Goal: Task Accomplishment & Management: Manage account settings

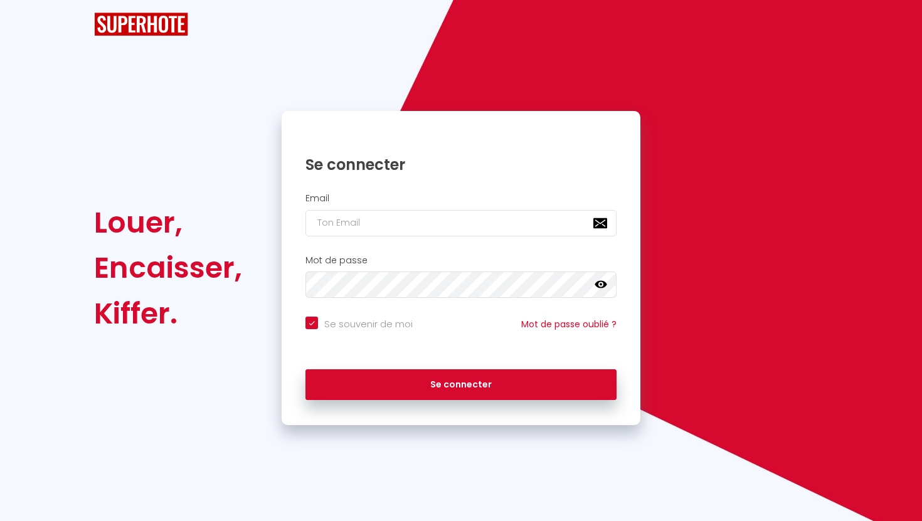
checkbox input "true"
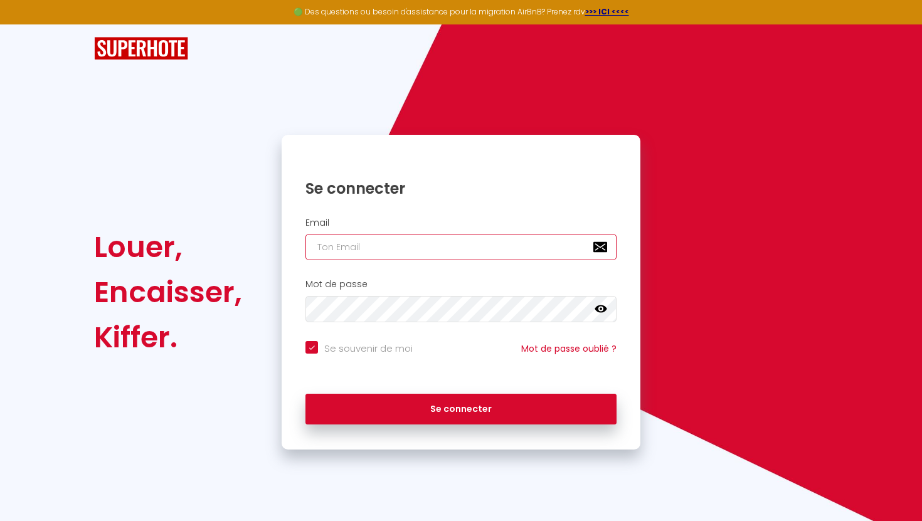
click at [362, 250] on input "email" at bounding box center [460, 247] width 311 height 26
type input "[EMAIL_ADDRESS][DOMAIN_NAME]"
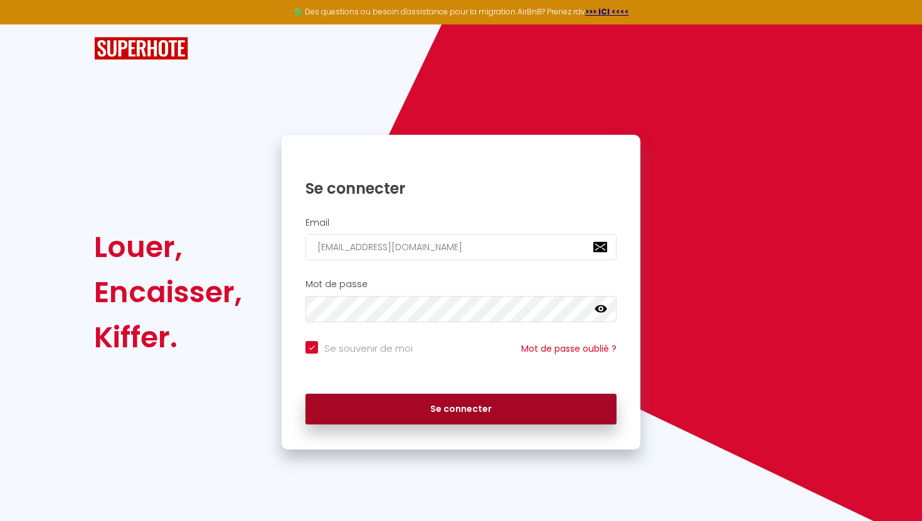
click at [409, 413] on button "Se connecter" at bounding box center [460, 409] width 311 height 31
checkbox input "true"
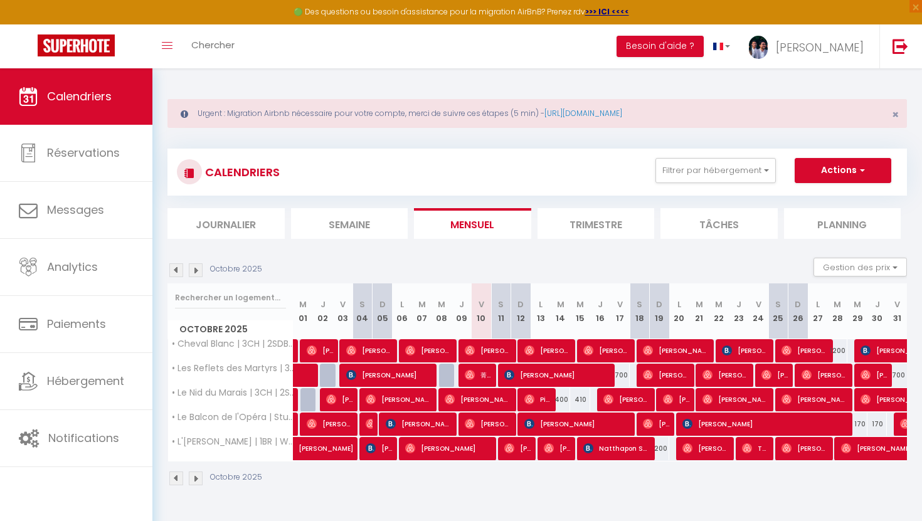
click at [177, 271] on img at bounding box center [176, 270] width 14 height 14
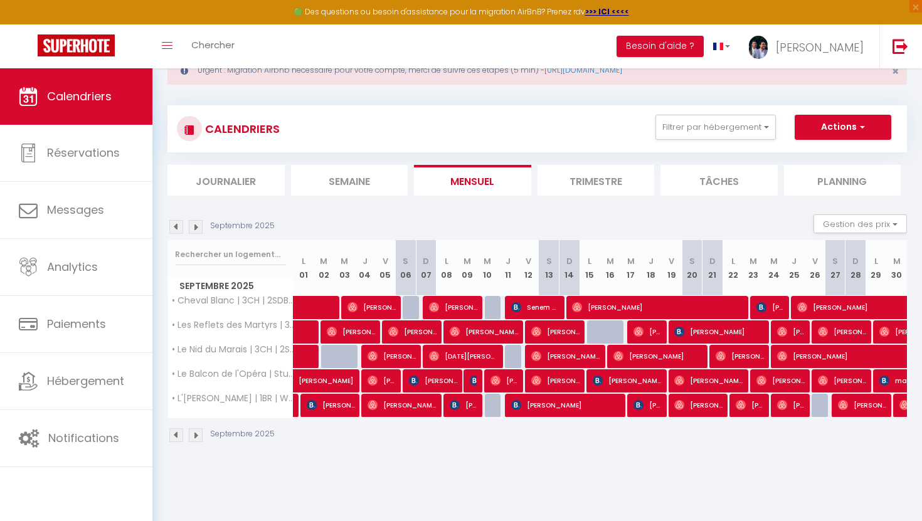
scroll to position [44, 0]
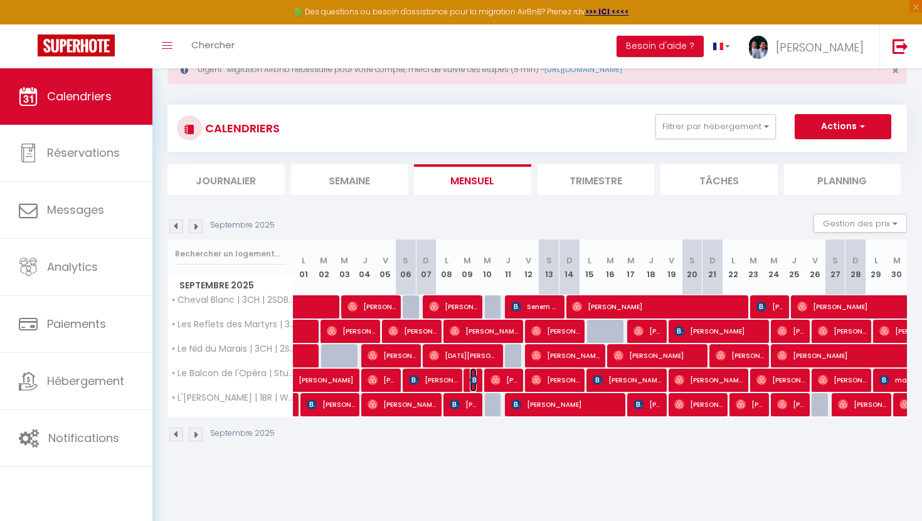
click at [475, 377] on img at bounding box center [475, 380] width 10 height 10
select select "OK"
select select "0"
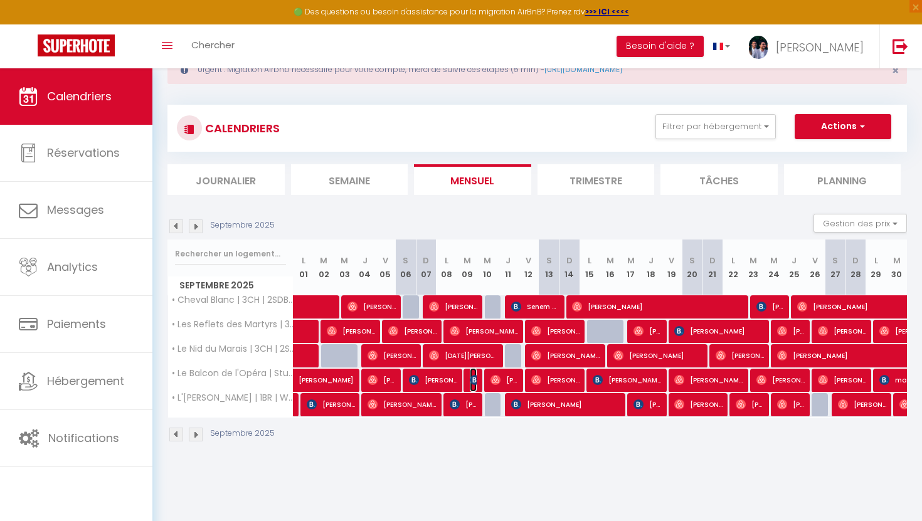
select select "1"
select select
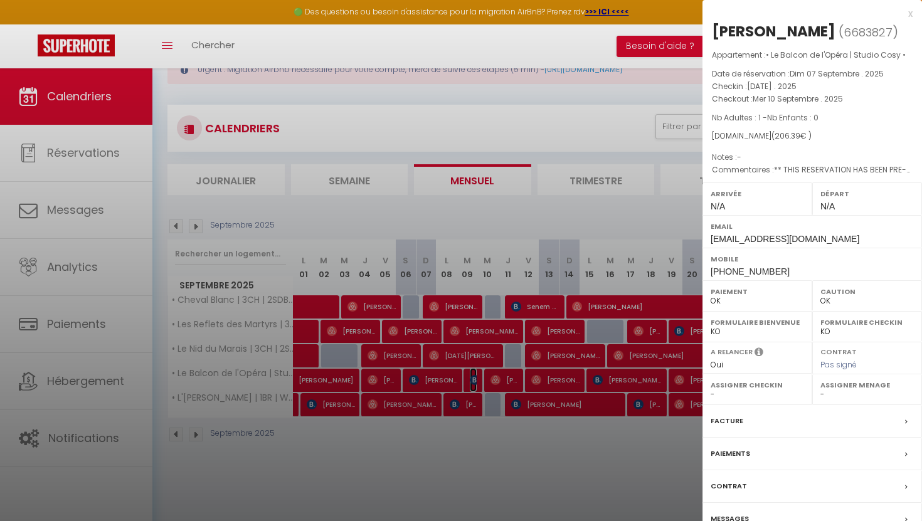
scroll to position [68, 0]
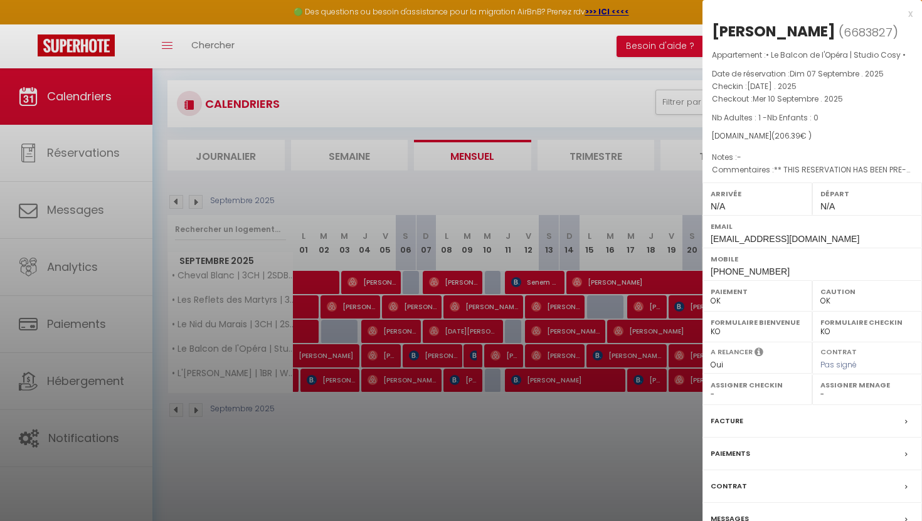
click at [776, 420] on div "Facture" at bounding box center [811, 421] width 219 height 33
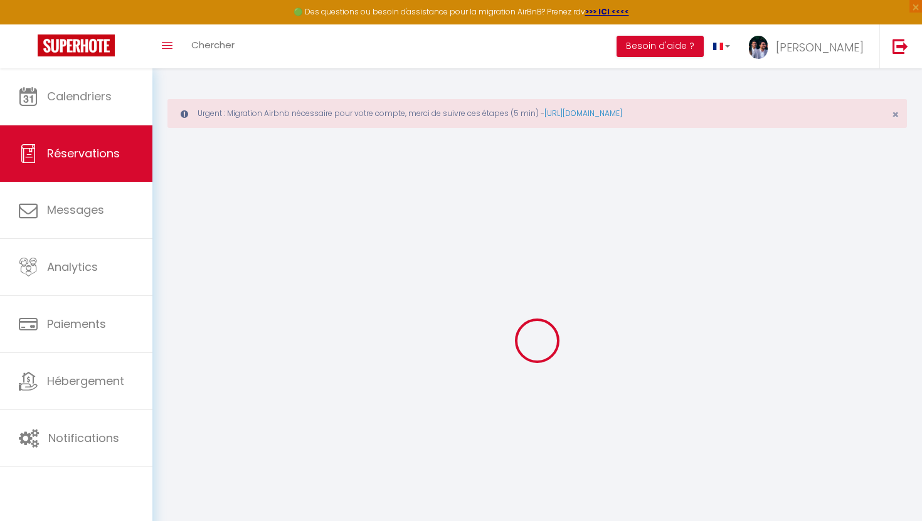
select select "cleaning"
select select "taxes"
select select
checkbox input "false"
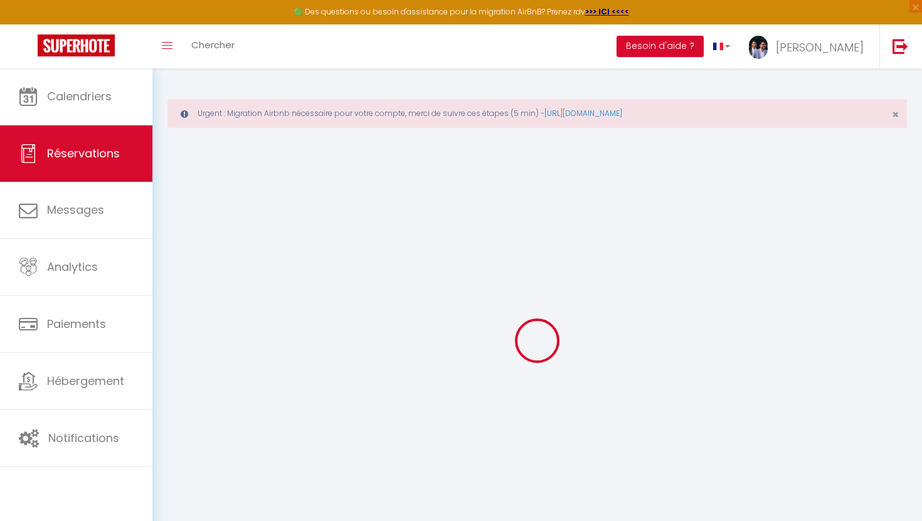
select select
checkbox input "false"
select select
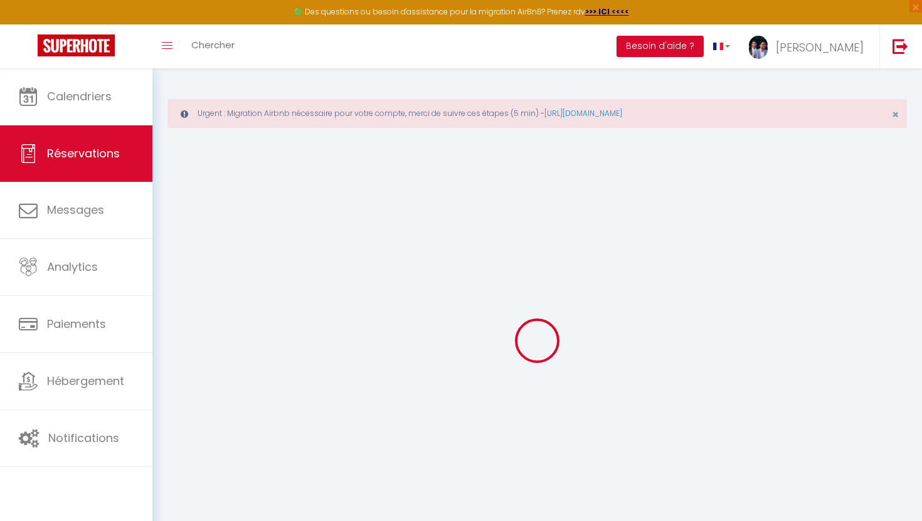
checkbox input "false"
type textarea "** THIS RESERVATION HAS BEEN PRE-PAID ** BOOKING NOTE : Payment charge is EUR 2…"
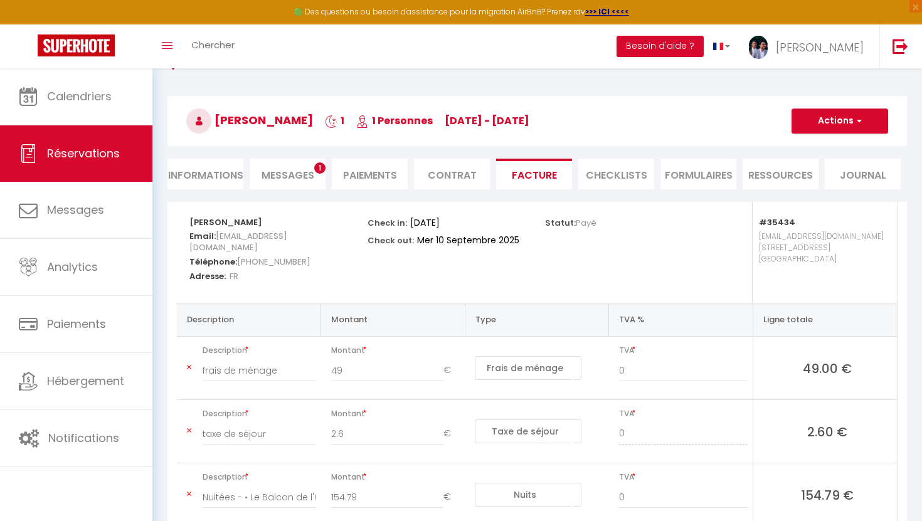
scroll to position [73, 0]
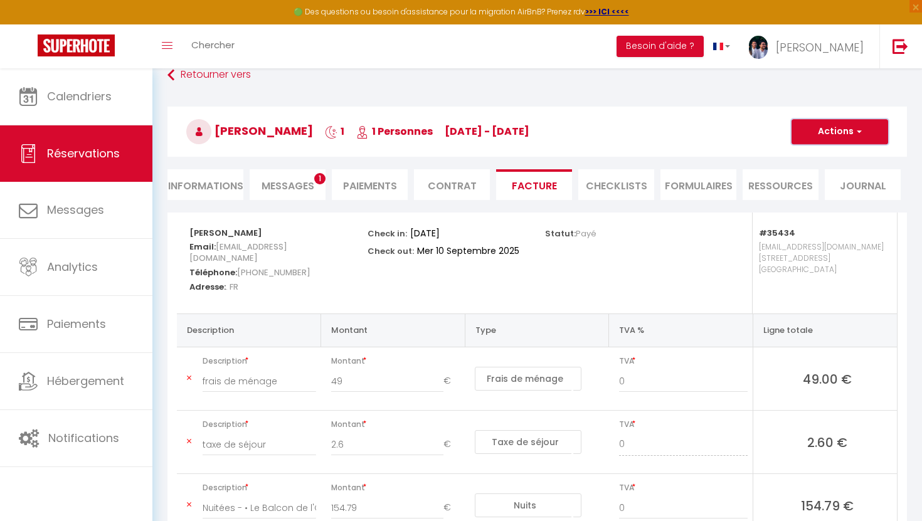
click at [860, 134] on span "button" at bounding box center [857, 131] width 8 height 11
click at [821, 188] on link "Envoyer la facture" at bounding box center [829, 192] width 105 height 16
type input "[EMAIL_ADDRESS][DOMAIN_NAME]"
select select "fr"
type input "Votre facture 6683827 - • Le Balcon de l'Opéra | Studio Cosy •"
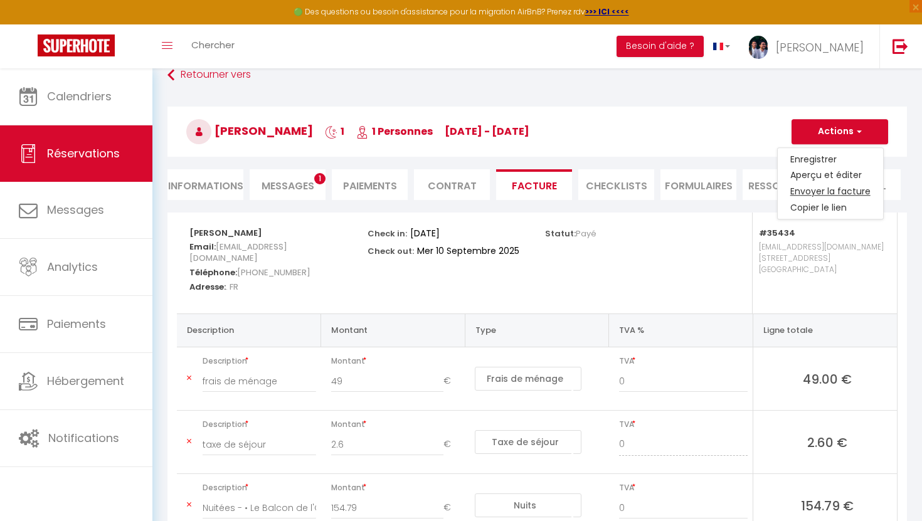
type textarea "Bonjour, Voici le lien pour télécharger votre facture : [URL][DOMAIN_NAME] Déta…"
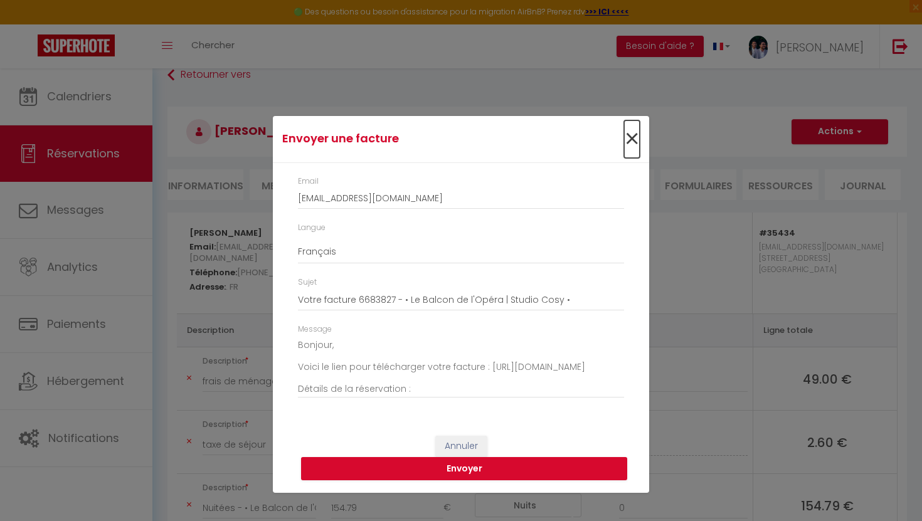
click at [629, 142] on span "×" at bounding box center [632, 139] width 16 height 38
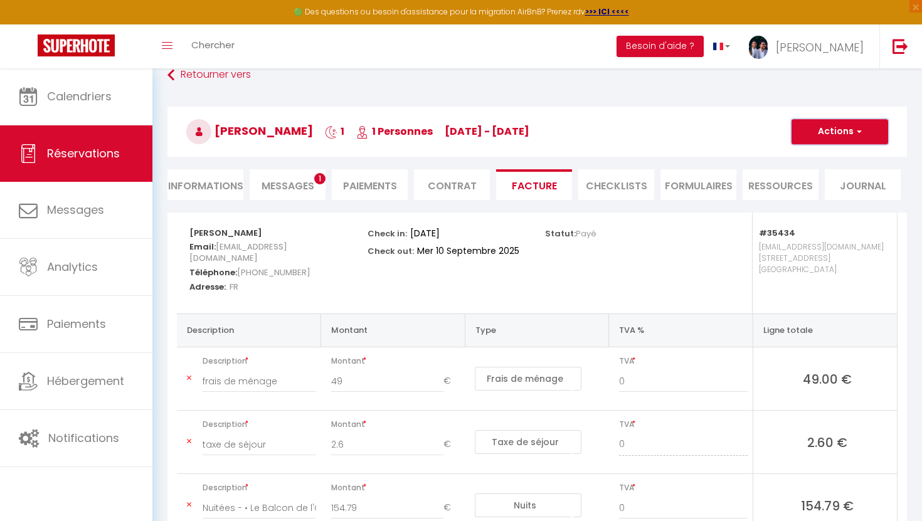
click at [856, 129] on span "button" at bounding box center [857, 131] width 8 height 11
click at [828, 158] on link "Enregistrer" at bounding box center [829, 159] width 105 height 16
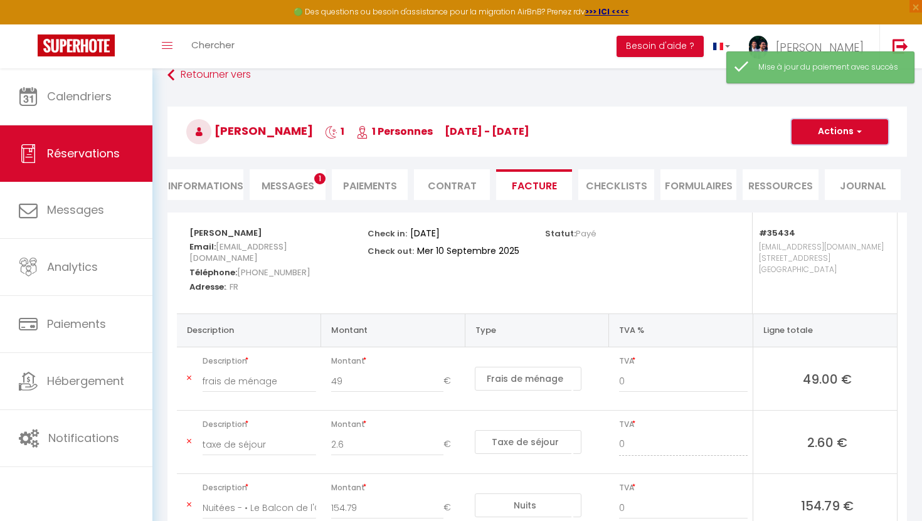
click at [866, 132] on button "Actions" at bounding box center [839, 131] width 97 height 25
click at [847, 176] on link "Aperçu et éditer" at bounding box center [829, 175] width 105 height 16
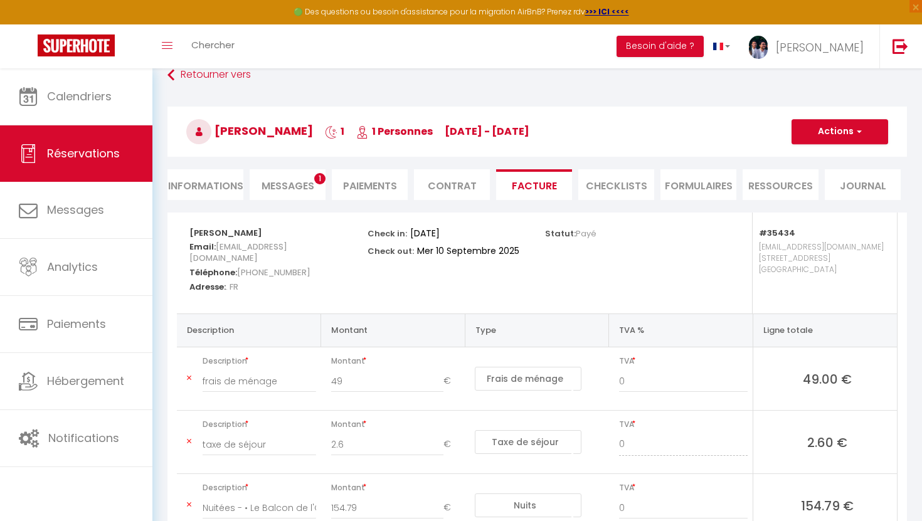
click at [310, 189] on span "Messages" at bounding box center [287, 186] width 53 height 14
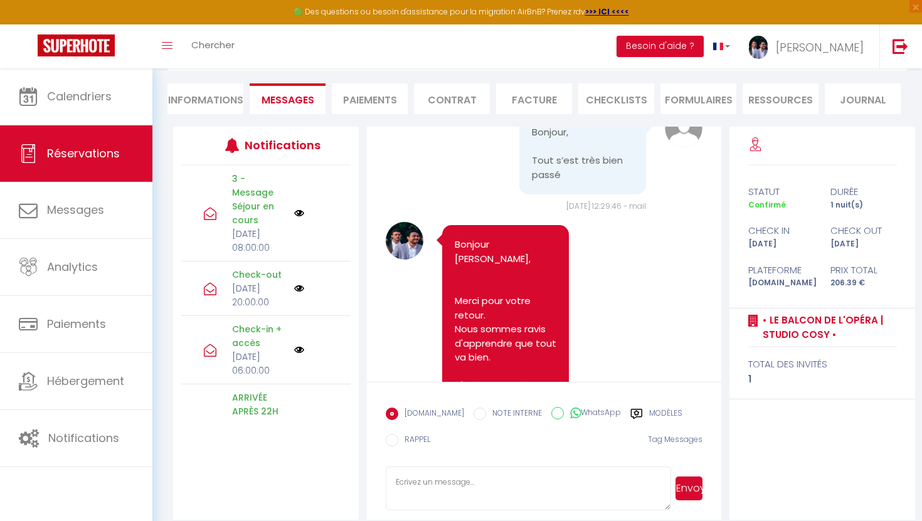
scroll to position [7291, 0]
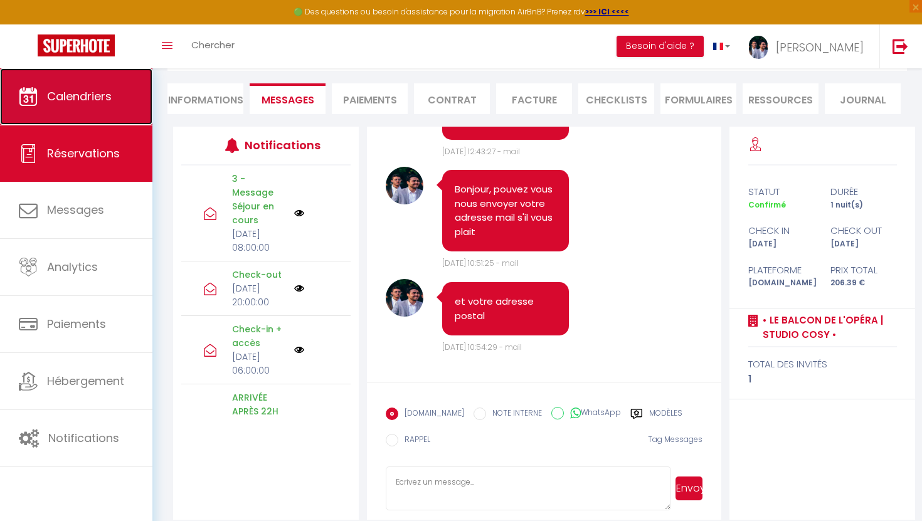
click at [99, 100] on span "Calendriers" at bounding box center [79, 96] width 65 height 16
